Goal: Transaction & Acquisition: Book appointment/travel/reservation

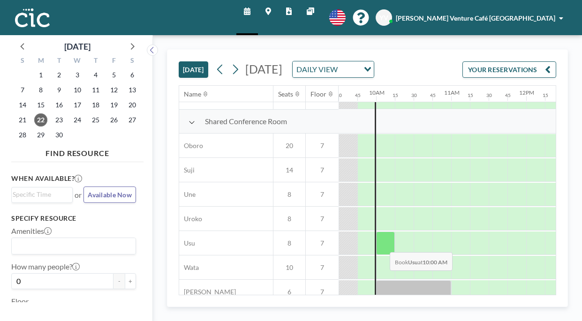
scroll to position [671, 713]
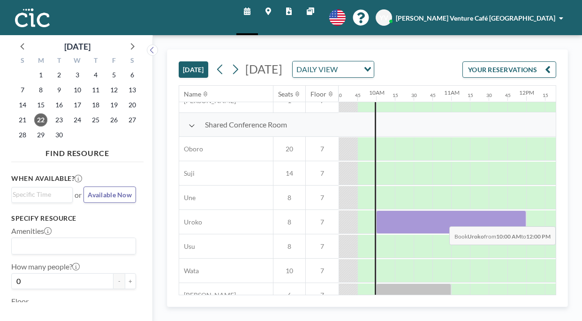
drag, startPoint x: 384, startPoint y: 239, endPoint x: 524, endPoint y: 232, distance: 139.9
click at [524, 232] on div at bounding box center [451, 221] width 150 height 23
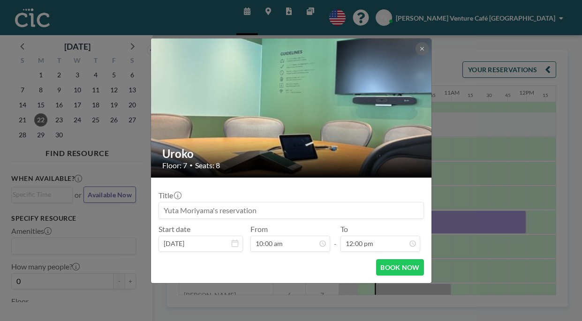
scroll to position [0, 0]
click at [408, 268] on button "BOOK NOW" at bounding box center [399, 267] width 47 height 16
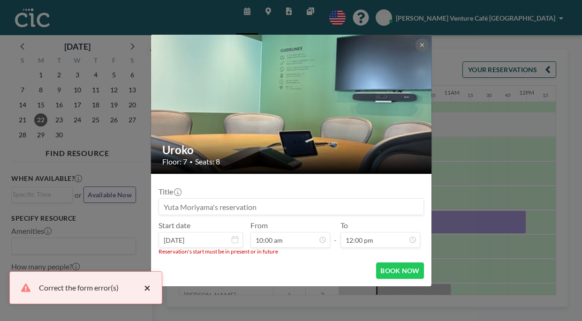
click at [147, 287] on button "×" at bounding box center [144, 287] width 11 height 11
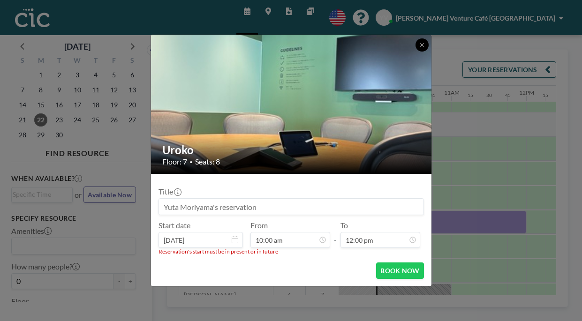
click at [426, 45] on button at bounding box center [421, 44] width 13 height 13
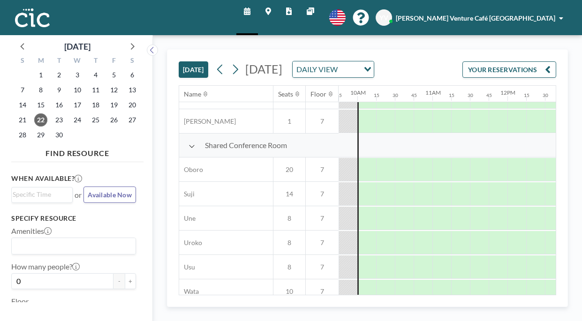
scroll to position [657, 731]
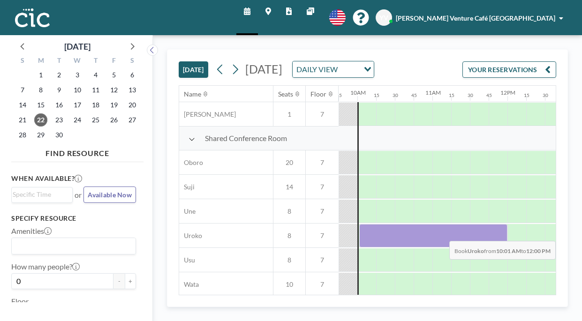
drag, startPoint x: 365, startPoint y: 245, endPoint x: 492, endPoint y: 246, distance: 127.1
click at [492, 246] on div at bounding box center [433, 235] width 148 height 23
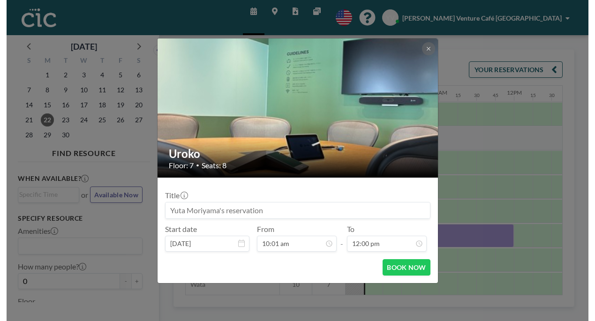
scroll to position [801, 0]
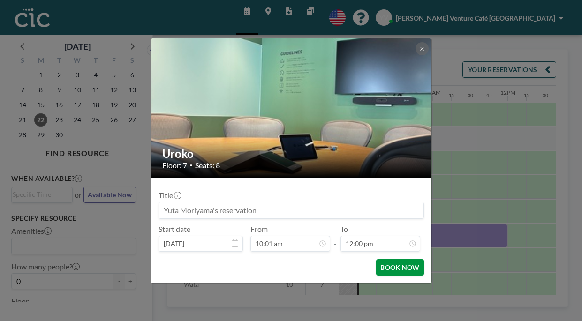
click at [396, 272] on button "BOOK NOW" at bounding box center [399, 267] width 47 height 16
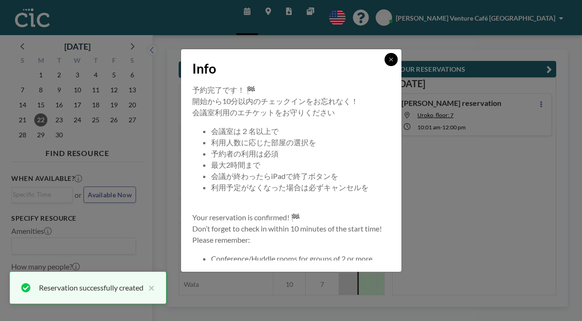
click at [393, 62] on button at bounding box center [390, 59] width 13 height 13
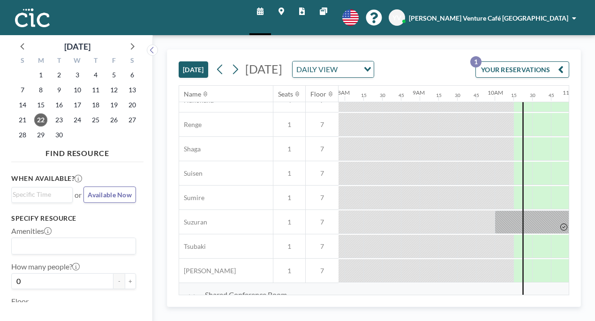
scroll to position [503, 594]
